Goal: Task Accomplishment & Management: Manage account settings

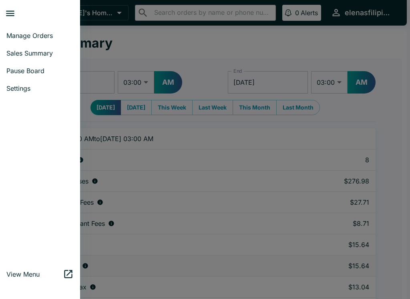
select select "03:00"
click at [35, 33] on span "Manage Orders" at bounding box center [39, 36] width 67 height 8
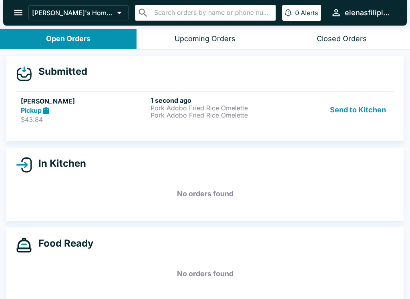
click at [139, 104] on h5 "[PERSON_NAME]" at bounding box center [84, 101] width 126 height 10
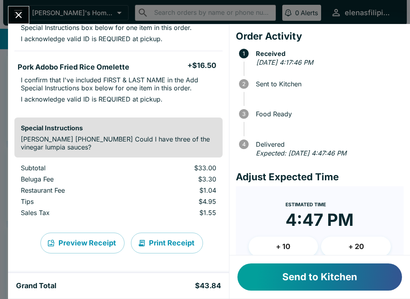
scroll to position [103, 0]
click at [316, 277] on button "Send to Kitchen" at bounding box center [319, 277] width 165 height 27
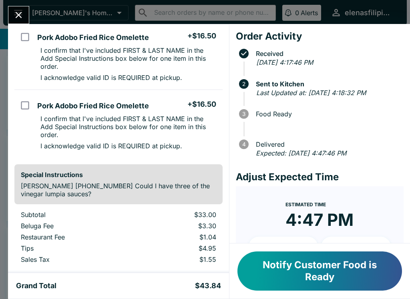
scroll to position [72, 0]
click at [322, 275] on button "Notify Customer Food is Ready" at bounding box center [319, 271] width 165 height 39
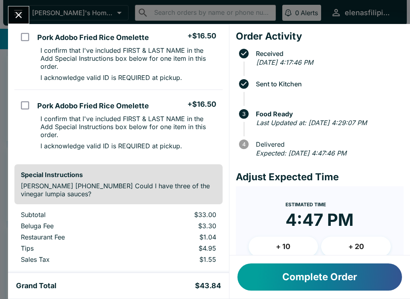
click at [20, 16] on icon "Close" at bounding box center [19, 15] width 6 height 6
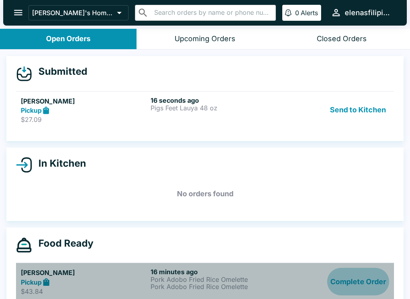
click at [349, 280] on button "Complete Order" at bounding box center [358, 282] width 62 height 28
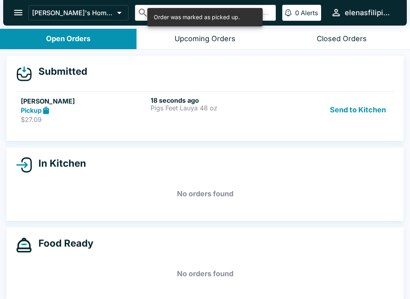
click at [154, 110] on p "Pigs Feet Lauya 48 oz" at bounding box center [213, 107] width 126 height 7
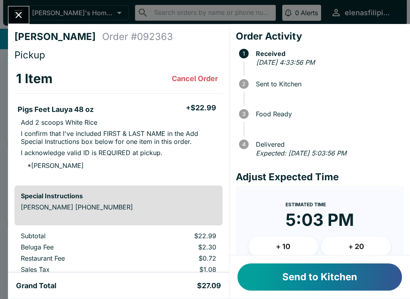
click at [276, 277] on button "Send to Kitchen" at bounding box center [319, 277] width 165 height 27
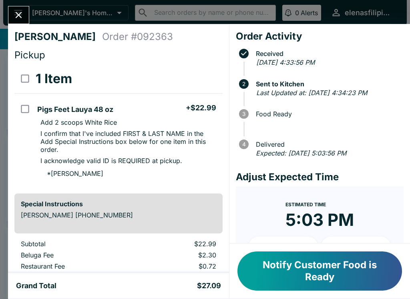
click at [311, 286] on button "Notify Customer Food is Ready" at bounding box center [319, 271] width 165 height 39
